Goal: Find specific page/section: Find specific page/section

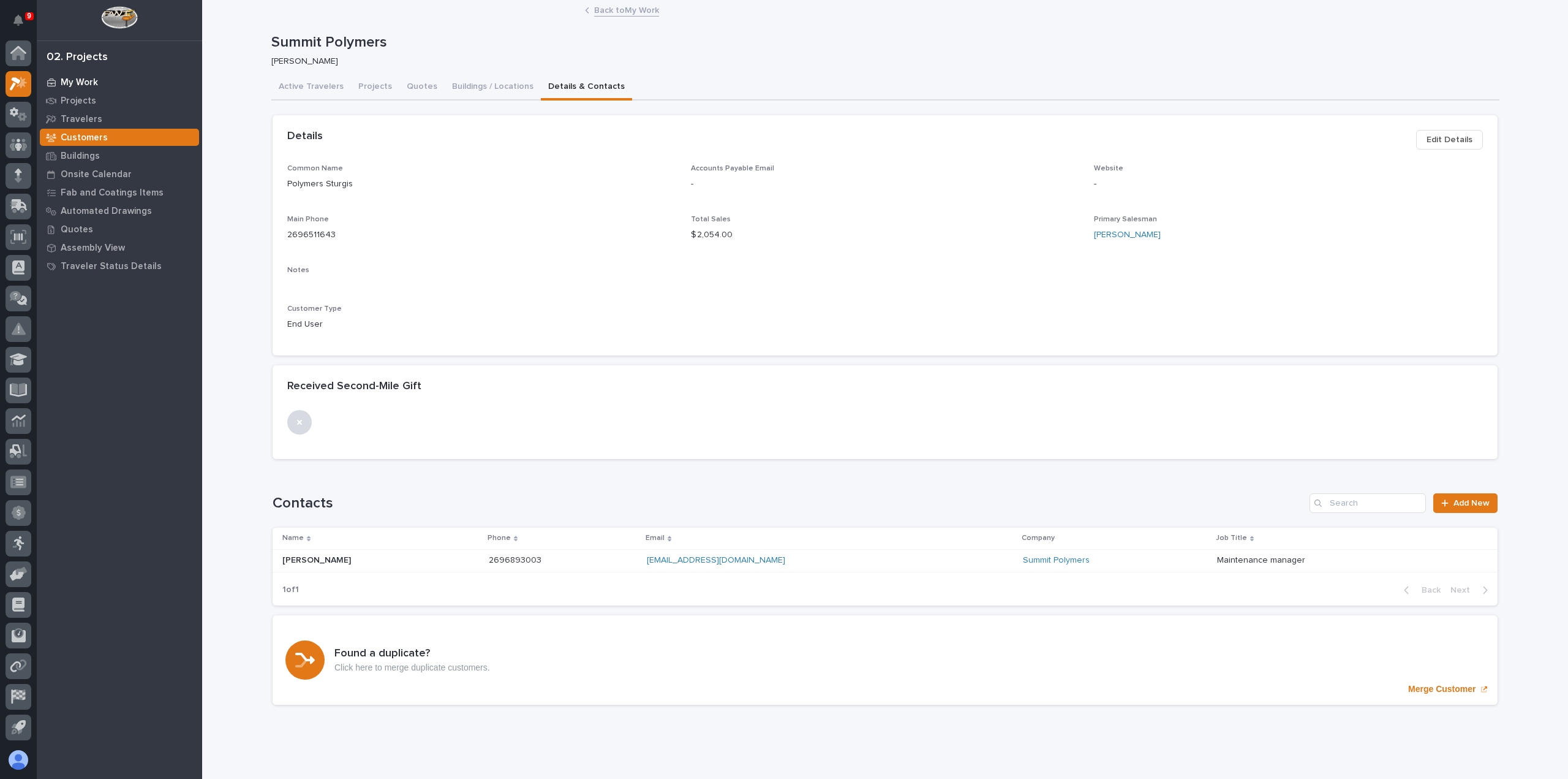
click at [97, 84] on div "My Work" at bounding box center [120, 82] width 159 height 17
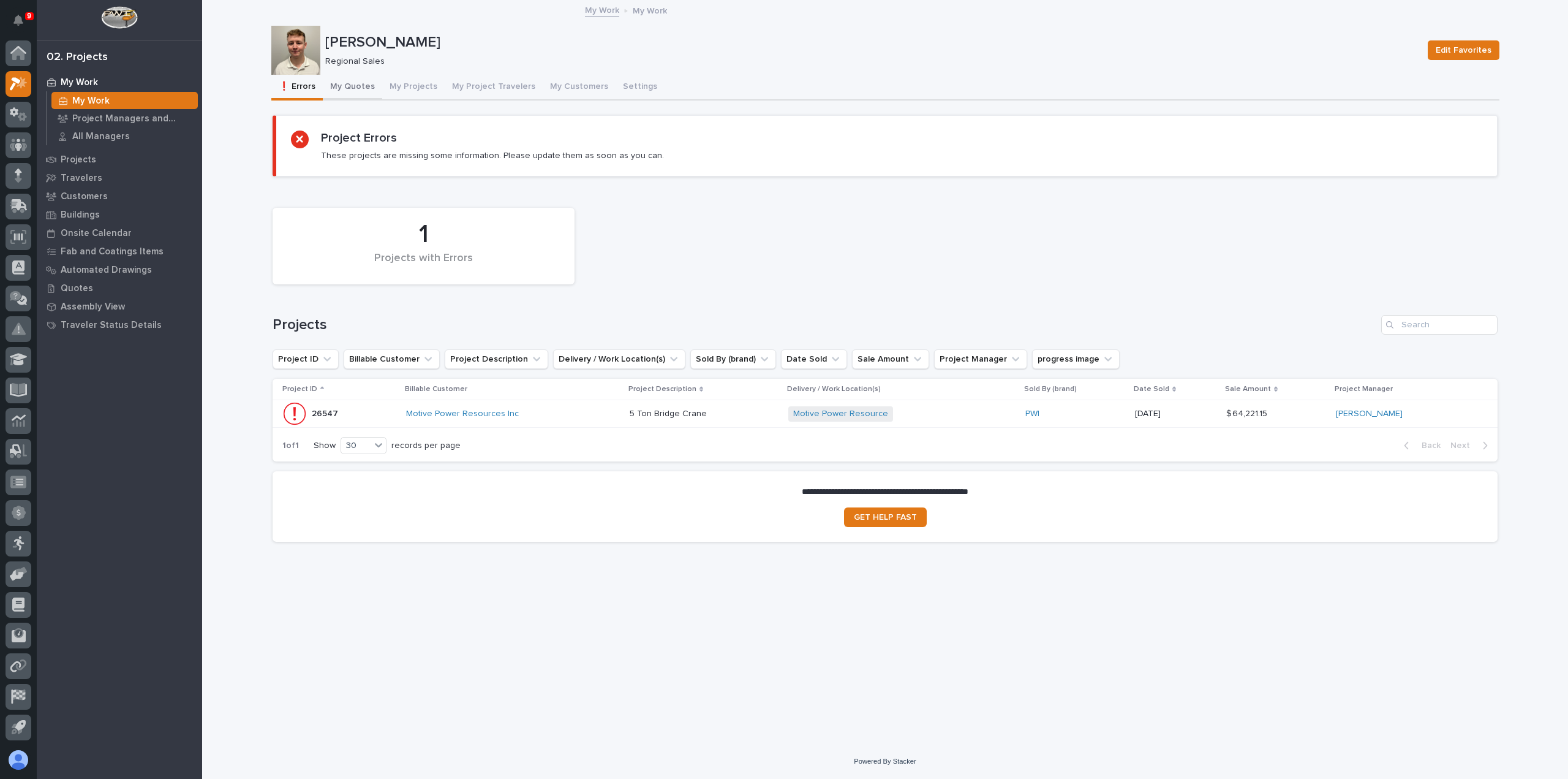
click at [368, 91] on button "My Quotes" at bounding box center [352, 88] width 59 height 26
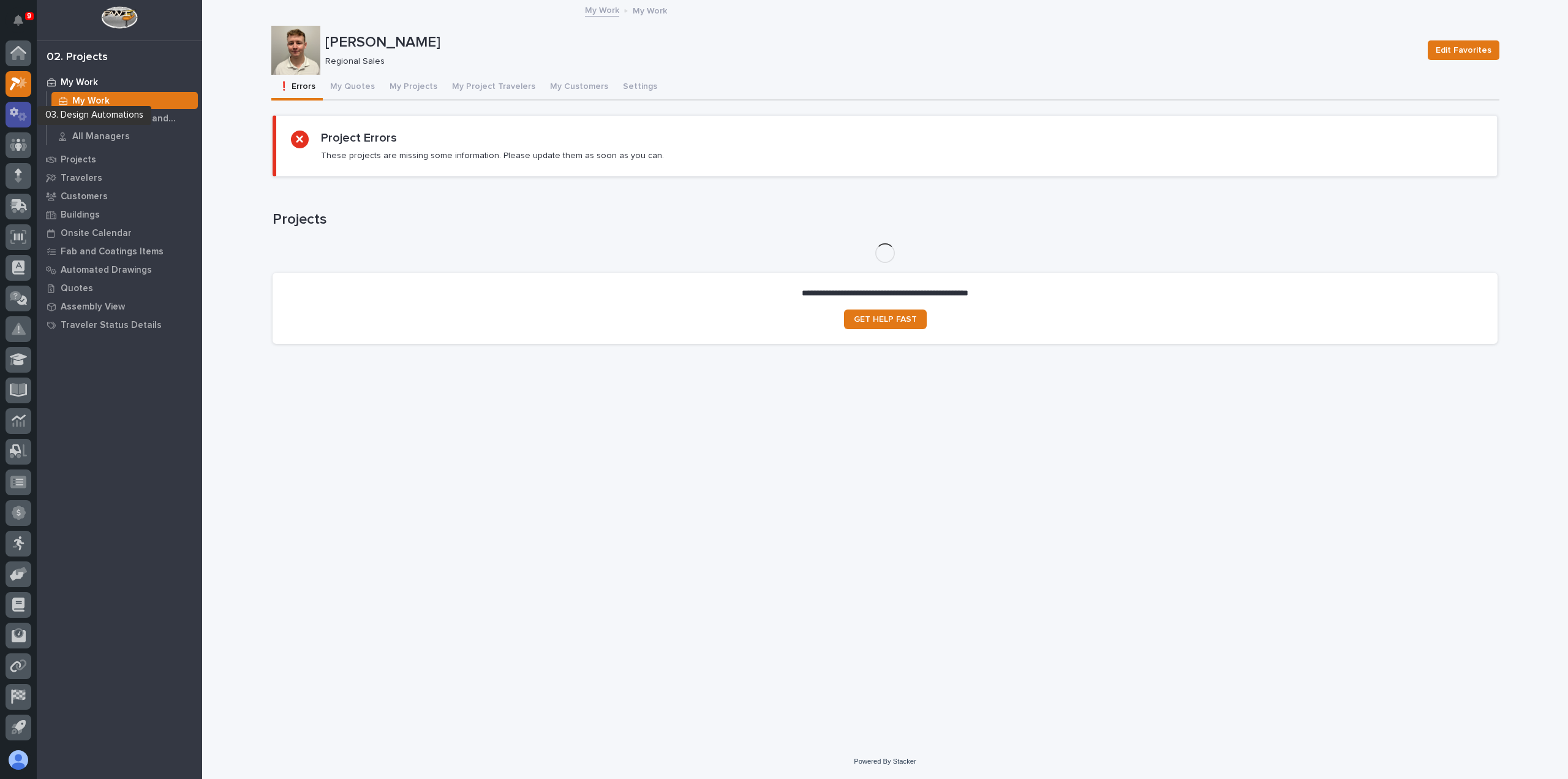
click at [25, 125] on div at bounding box center [18, 115] width 26 height 26
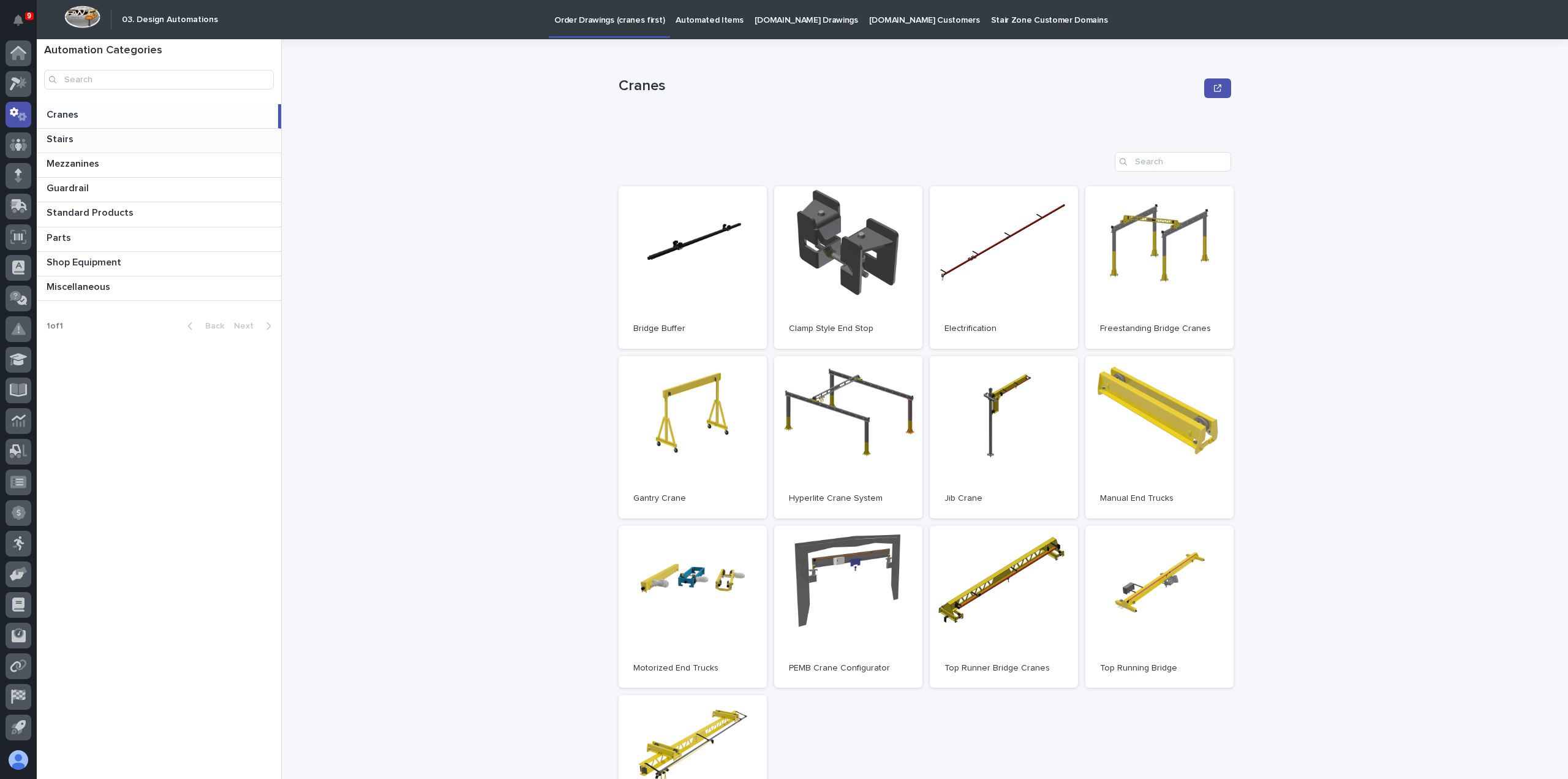
click at [84, 147] on div "Stairs Stairs" at bounding box center [159, 140] width 245 height 24
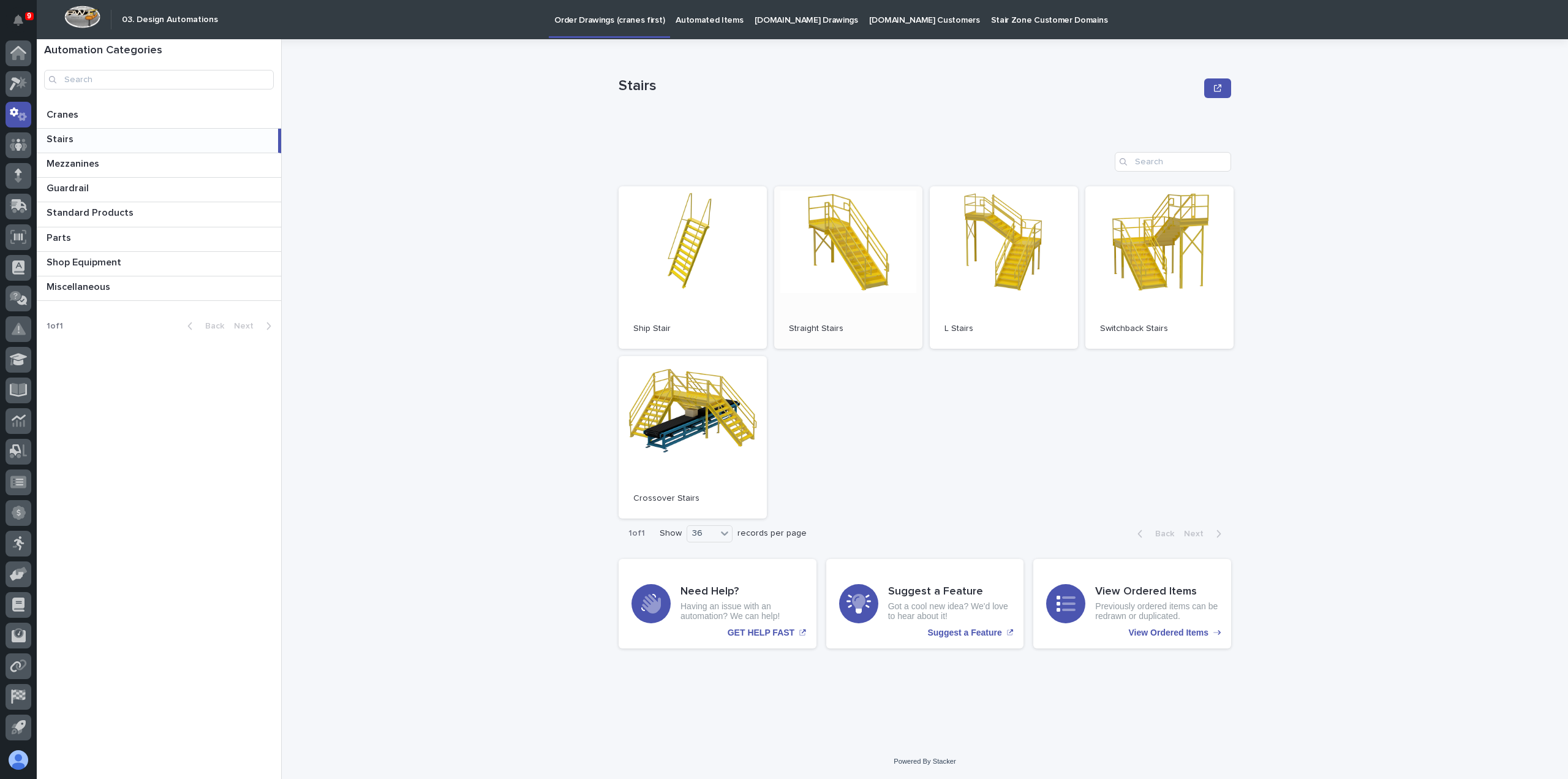
click at [870, 294] on link "Open" at bounding box center [849, 267] width 148 height 162
